Goal: Task Accomplishment & Management: Complete application form

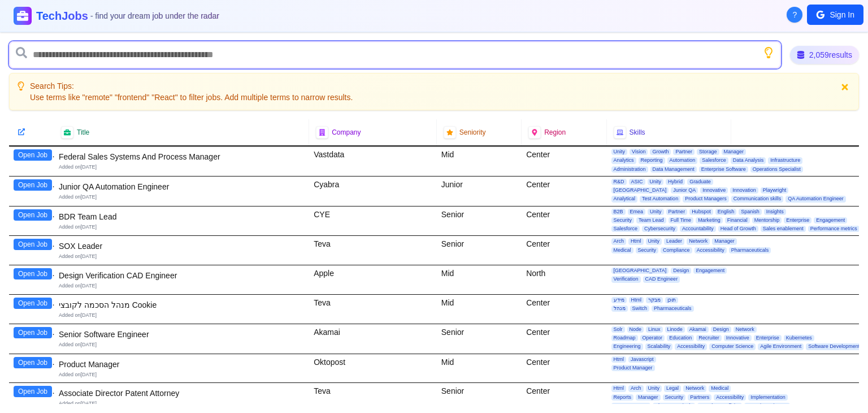
click at [193, 55] on input "text" at bounding box center [395, 54] width 772 height 27
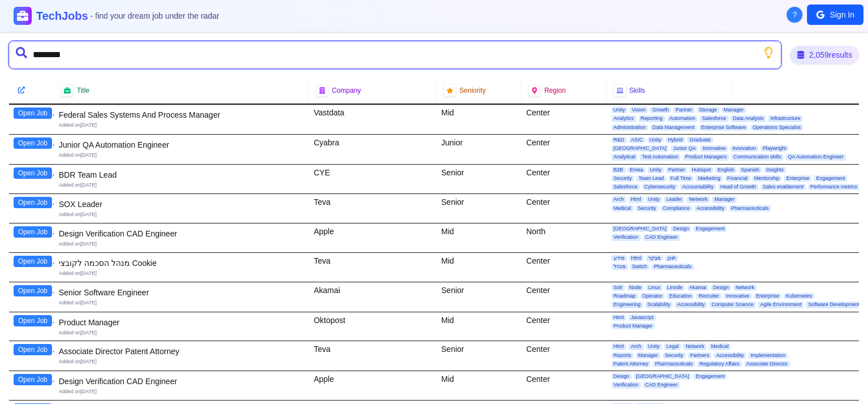
type input "*********"
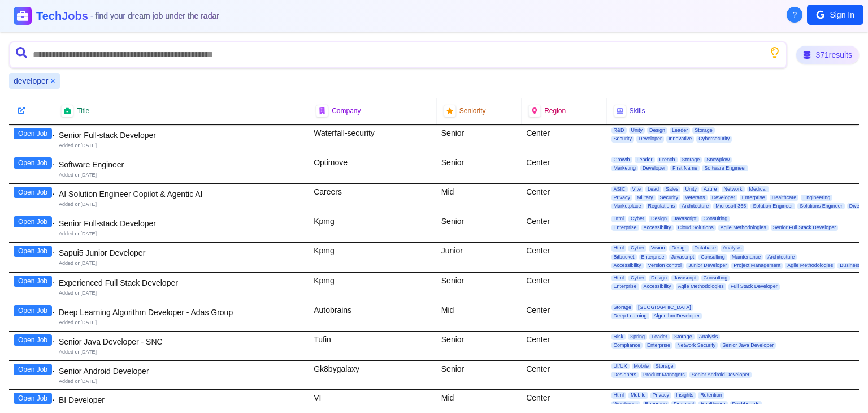
click at [33, 134] on button "Open Job" at bounding box center [33, 133] width 38 height 11
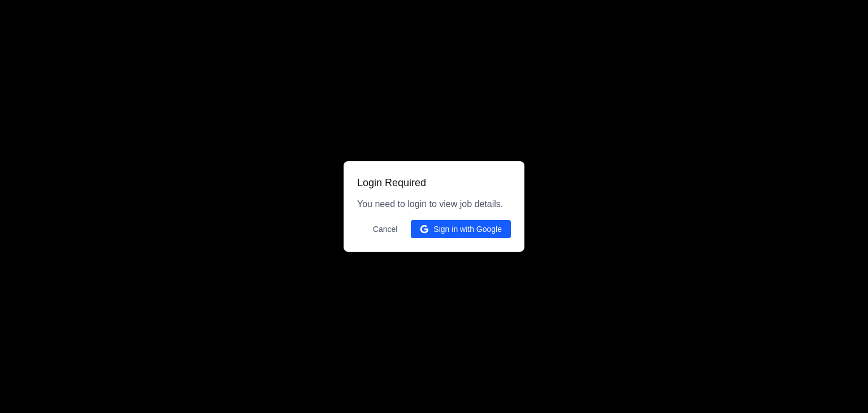
click at [439, 228] on button "Sign in with Google" at bounding box center [461, 229] width 100 height 18
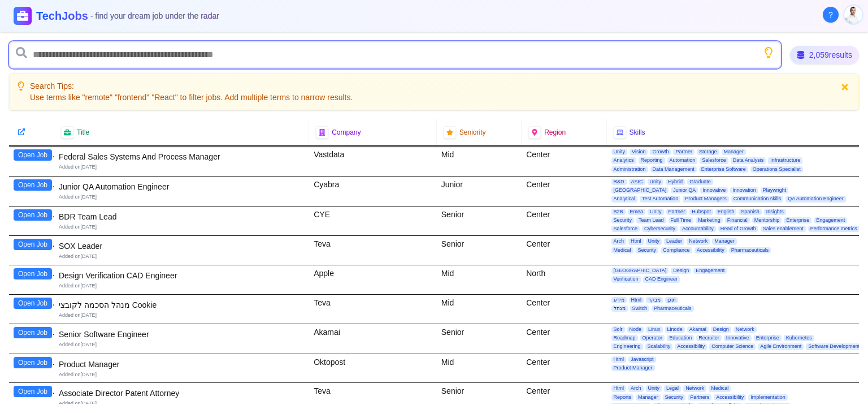
click at [173, 50] on input "text" at bounding box center [395, 54] width 772 height 27
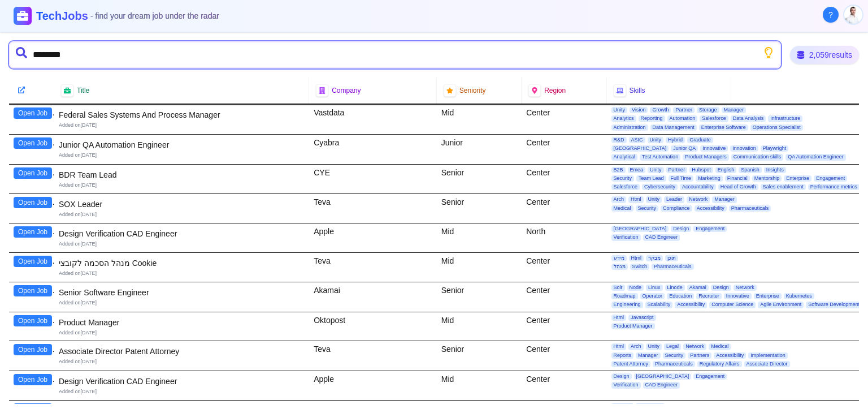
type input "*********"
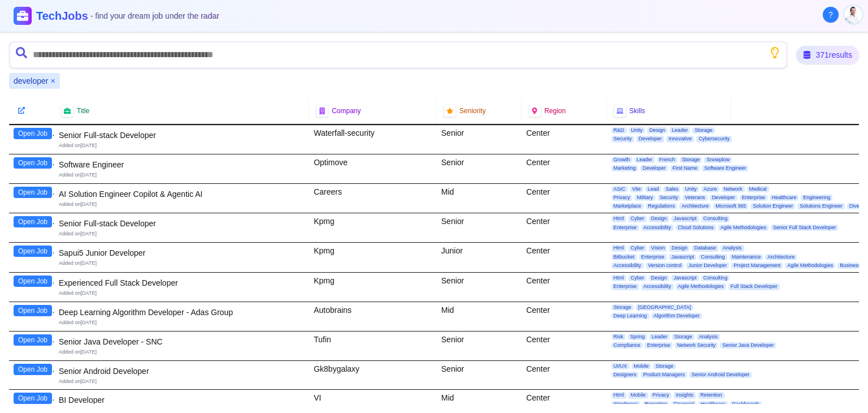
click at [39, 130] on button "Open Job" at bounding box center [33, 133] width 38 height 11
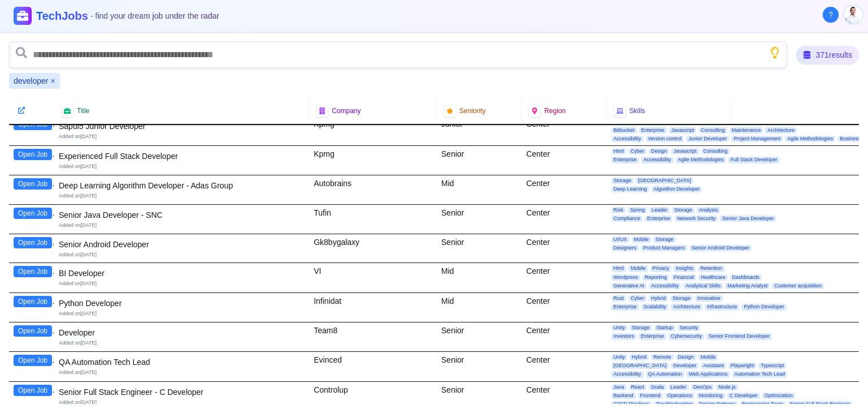
scroll to position [128, 0]
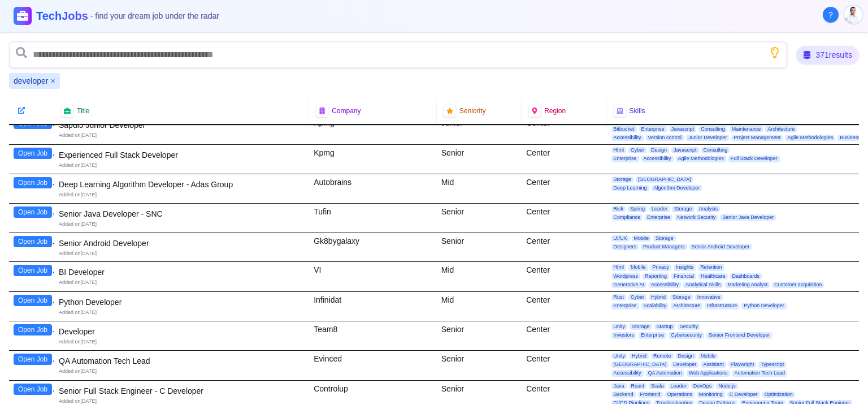
click at [29, 294] on button "Open Job" at bounding box center [33, 299] width 38 height 11
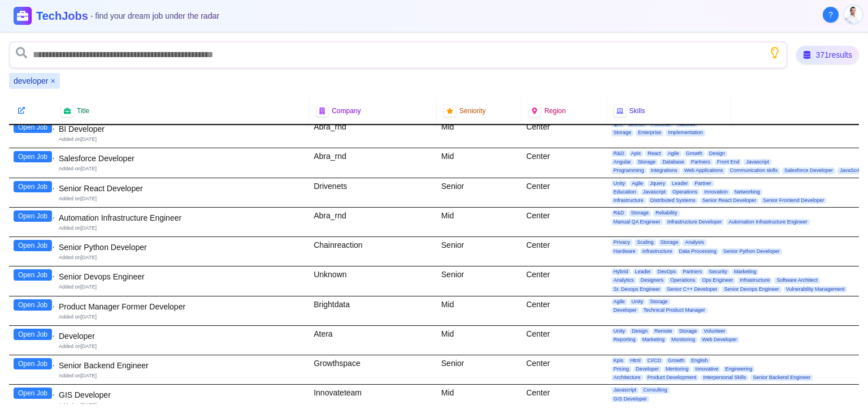
scroll to position [449, 0]
click at [41, 328] on button "Open Job" at bounding box center [33, 333] width 38 height 11
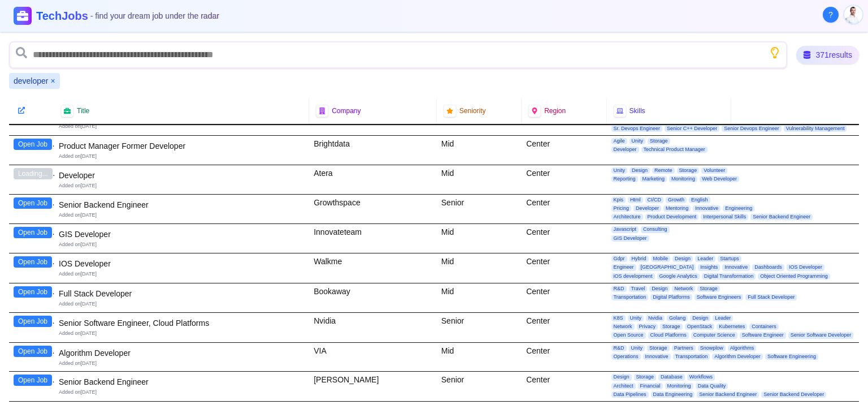
scroll to position [610, 0]
click at [45, 285] on button "Open Job" at bounding box center [33, 290] width 38 height 11
click at [821, 49] on div "371 results" at bounding box center [828, 54] width 67 height 19
click at [864, 14] on header "TechJobs - find your dream job under the radar" at bounding box center [434, 16] width 868 height 32
click at [856, 12] on img "User menu" at bounding box center [853, 15] width 18 height 18
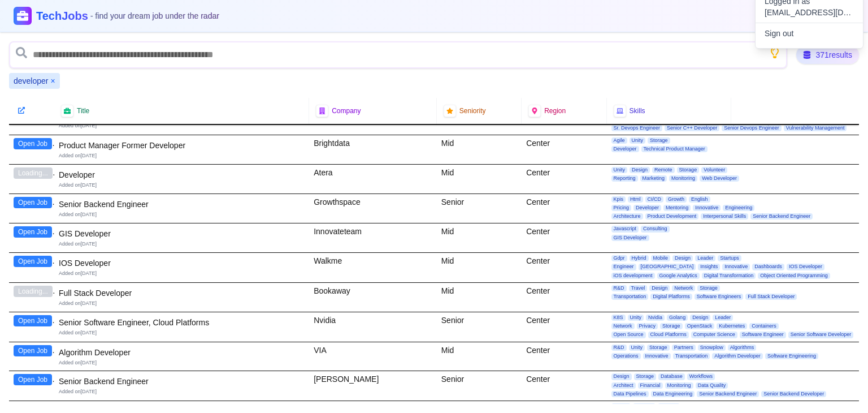
click at [706, 68] on div at bounding box center [434, 206] width 868 height 413
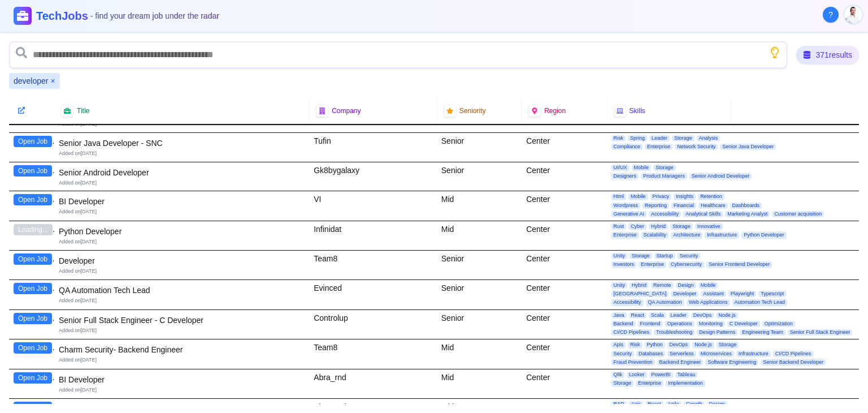
scroll to position [0, 0]
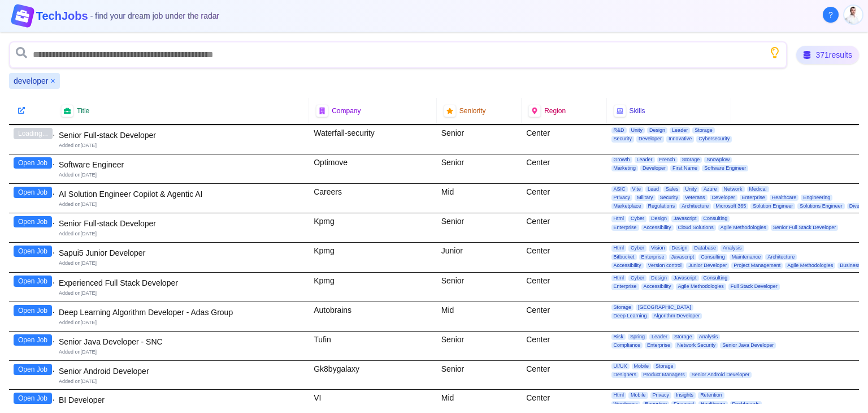
click at [16, 9] on div at bounding box center [22, 15] width 25 height 25
click at [68, 21] on h1 "TechJobs - find your dream job under the radar" at bounding box center [128, 16] width 188 height 16
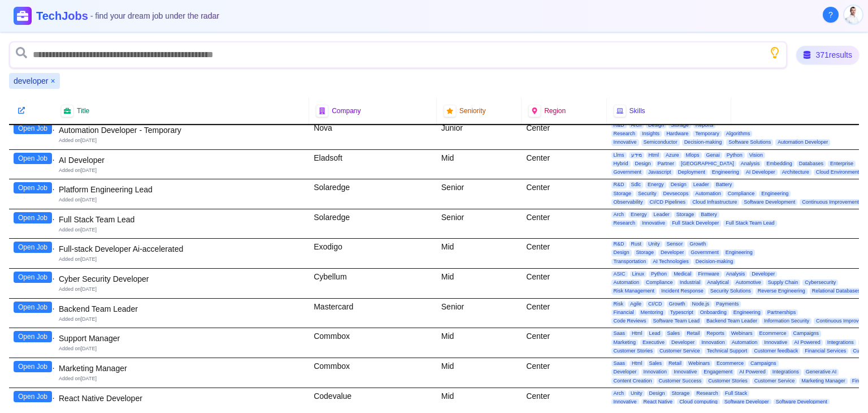
scroll to position [1022, 0]
